Goal: Task Accomplishment & Management: Manage account settings

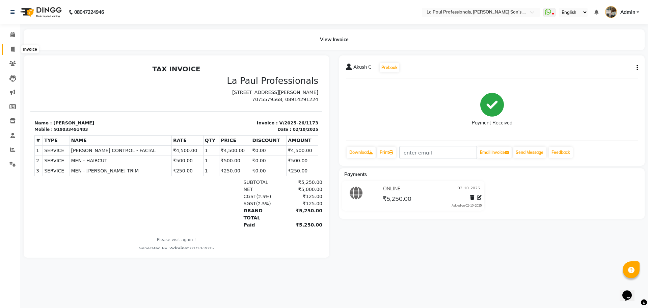
click at [14, 49] on span at bounding box center [13, 50] width 12 height 8
select select "service"
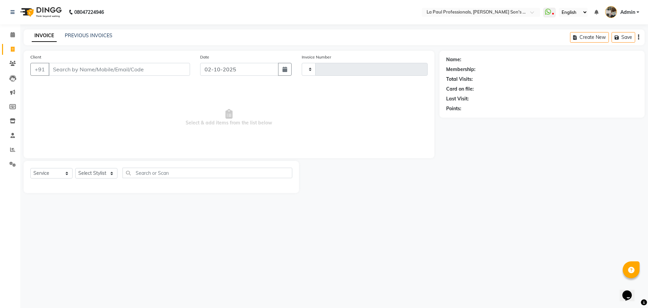
type input "1174"
select select "6271"
click at [94, 36] on link "PREVIOUS INVOICES" at bounding box center [89, 35] width 48 height 6
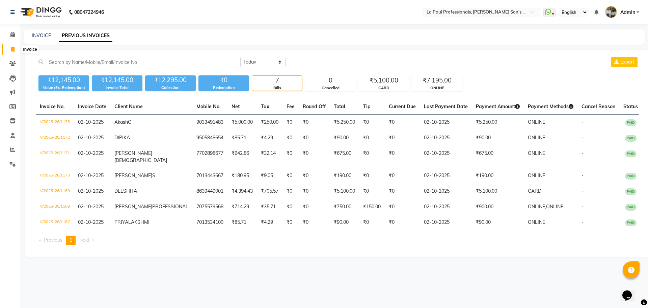
click at [10, 50] on span at bounding box center [13, 50] width 12 height 8
select select "service"
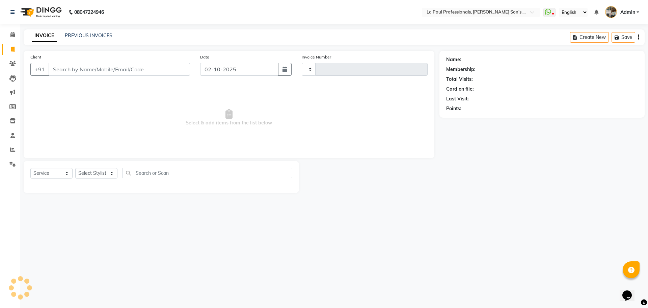
type input "1174"
select select "6271"
click at [70, 35] on link "PREVIOUS INVOICES" at bounding box center [89, 35] width 48 height 6
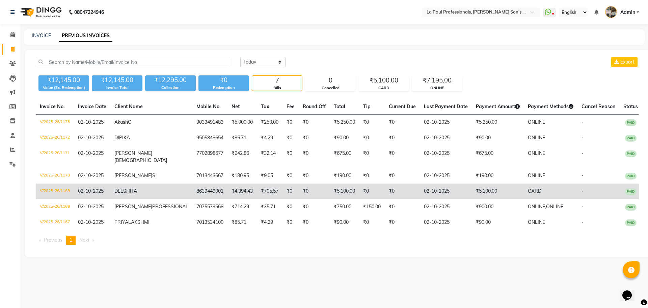
click at [257, 188] on td "₹705.57" at bounding box center [270, 191] width 26 height 16
click at [283, 183] on td "₹0" at bounding box center [291, 191] width 16 height 16
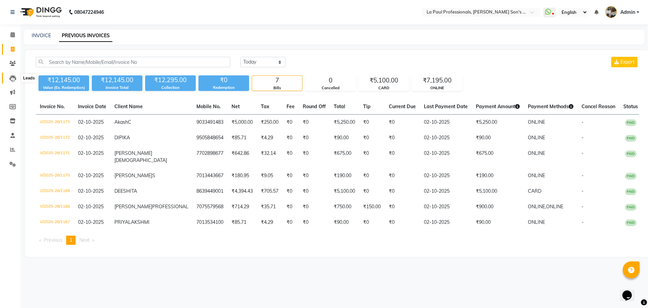
click at [9, 79] on icon at bounding box center [12, 78] width 7 height 7
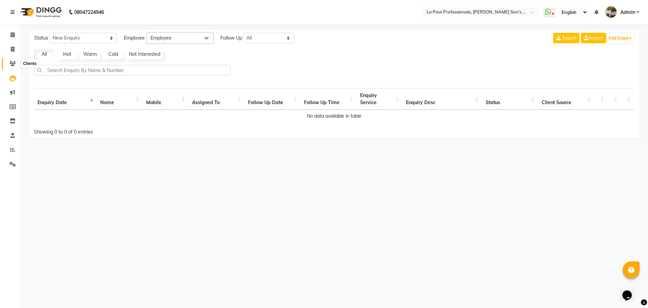
click at [12, 64] on icon at bounding box center [12, 63] width 6 height 5
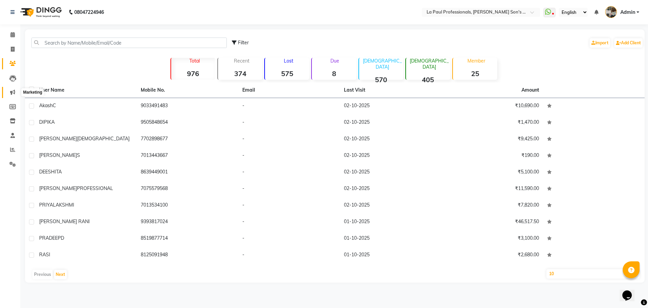
click at [16, 96] on span at bounding box center [13, 92] width 12 height 8
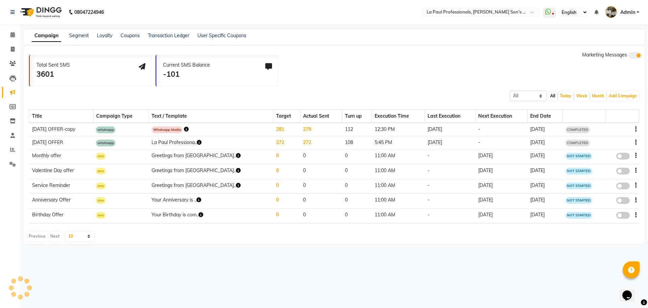
click at [270, 282] on div "08047224946 Select Location × La Paul Professionals, Angel Urban Son's Residenc…" at bounding box center [324, 154] width 648 height 308
click at [207, 279] on div "08047224946 Select Location × La Paul Professionals, Angel Urban Son's Residenc…" at bounding box center [324, 154] width 648 height 308
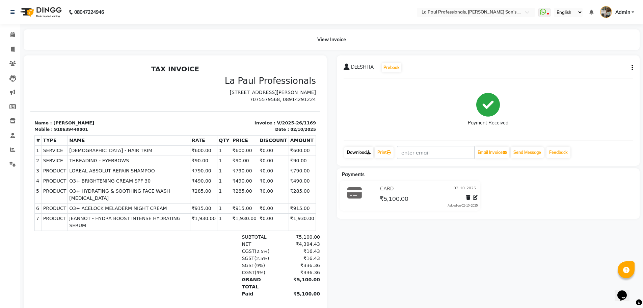
click at [370, 153] on icon at bounding box center [369, 152] width 4 height 4
click at [556, 44] on div "View Invoice" at bounding box center [332, 39] width 616 height 21
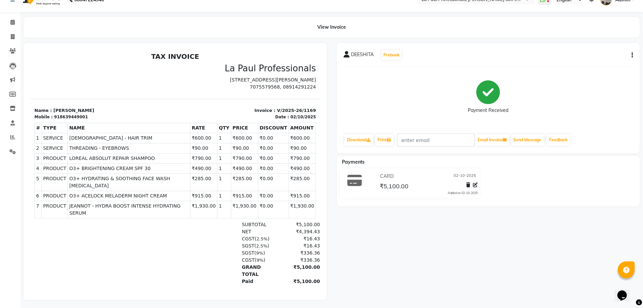
scroll to position [20, 0]
